Goal: Information Seeking & Learning: Learn about a topic

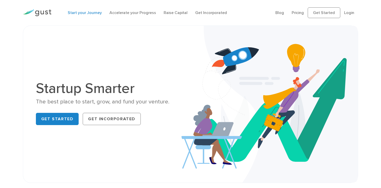
click at [89, 15] on link "Start your Journey" at bounding box center [85, 12] width 34 height 5
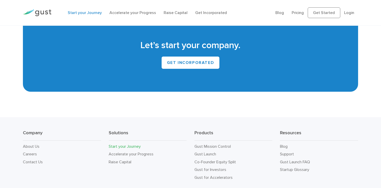
scroll to position [963, 0]
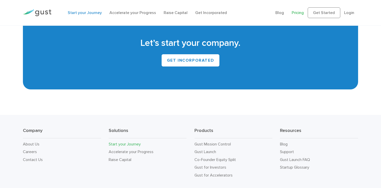
click at [295, 14] on link "Pricing" at bounding box center [298, 12] width 12 height 5
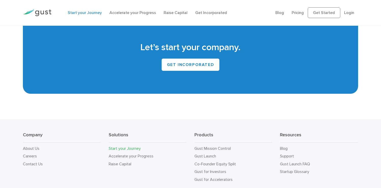
click at [321, 62] on div "Let’s start your company. GET INCORPORATED" at bounding box center [190, 55] width 335 height 75
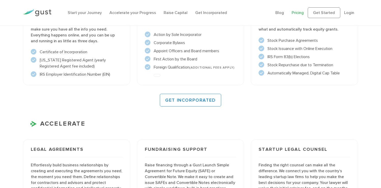
scroll to position [422, 0]
